Goal: Communication & Community: Ask a question

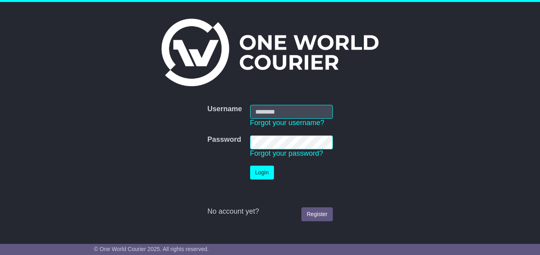
type input "**********"
click at [260, 171] on button "Login" at bounding box center [262, 173] width 24 height 14
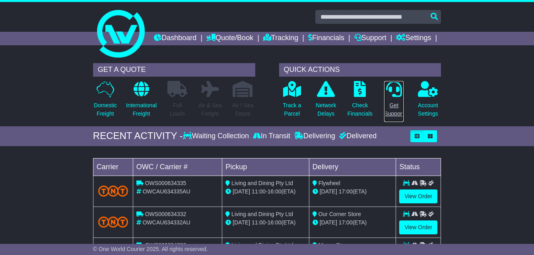
click at [390, 111] on link "Get Support" at bounding box center [394, 102] width 20 height 42
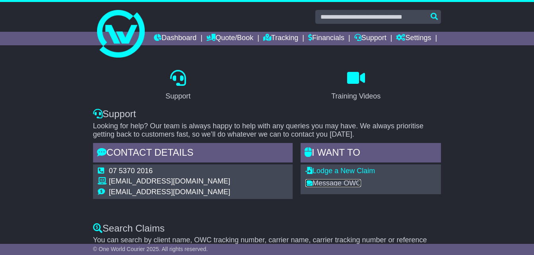
click at [346, 187] on link "Message OWC" at bounding box center [333, 183] width 56 height 8
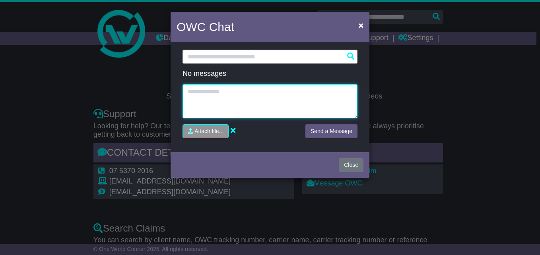
click at [197, 90] on textarea at bounding box center [270, 101] width 175 height 34
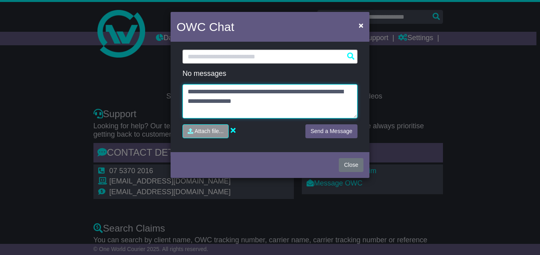
type textarea "**********"
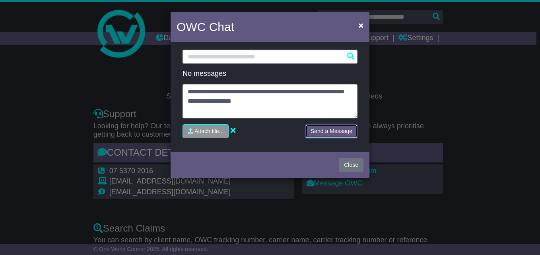
click at [337, 128] on button "Send a Message" at bounding box center [331, 131] width 52 height 14
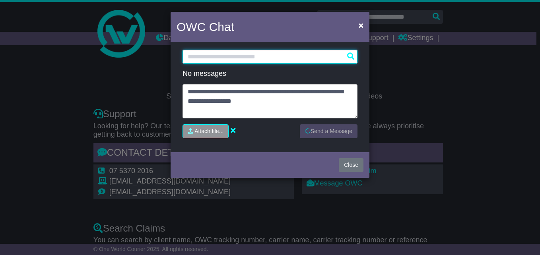
click at [228, 55] on input "text" at bounding box center [270, 57] width 175 height 14
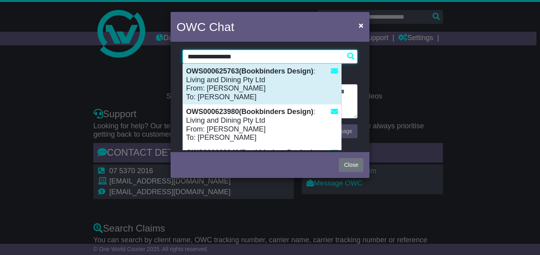
click at [225, 83] on div "OWS000625763(Bookbinders Design) : Living and Dining Pty Ltd From: Lisa Saito T…" at bounding box center [262, 84] width 158 height 41
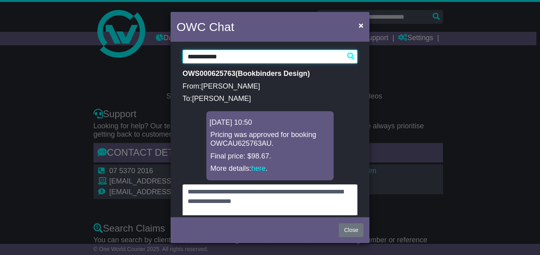
scroll to position [35, 0]
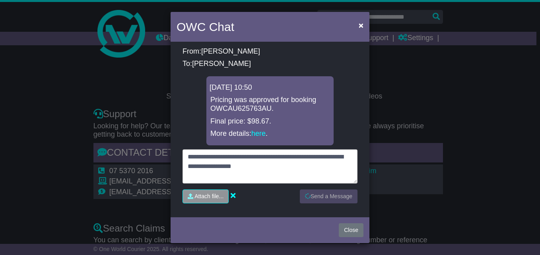
type input "**********"
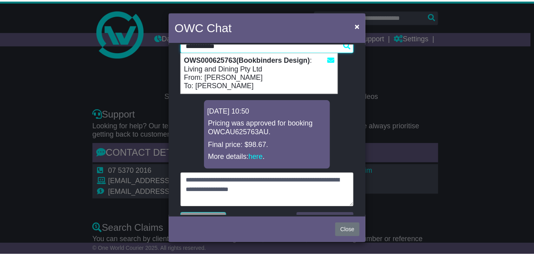
scroll to position [0, 0]
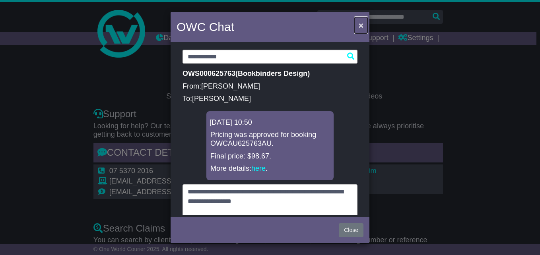
click at [360, 27] on span "×" at bounding box center [361, 25] width 5 height 9
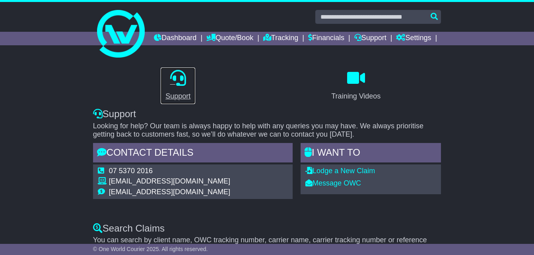
click at [175, 86] on icon at bounding box center [178, 78] width 16 height 16
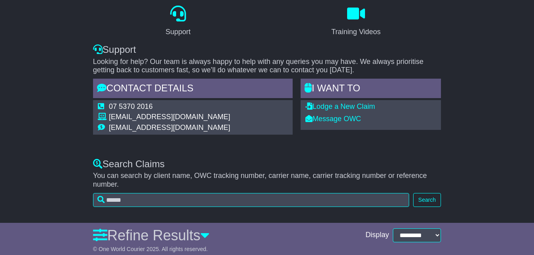
scroll to position [80, 0]
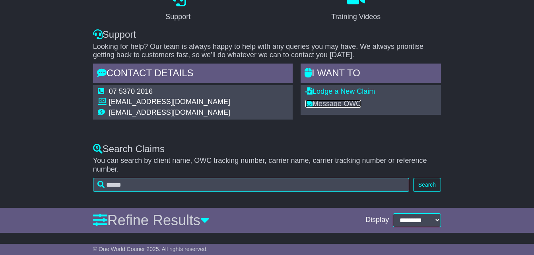
click at [332, 108] on link "Message OWC" at bounding box center [333, 104] width 56 height 8
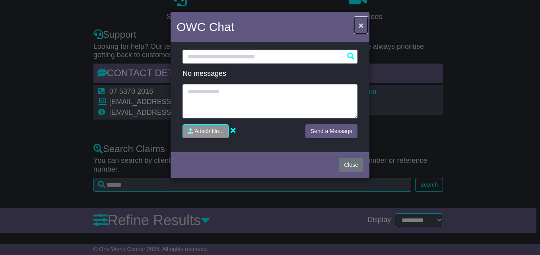
click at [359, 23] on span "×" at bounding box center [361, 25] width 5 height 9
